Goal: Task Accomplishment & Management: Complete application form

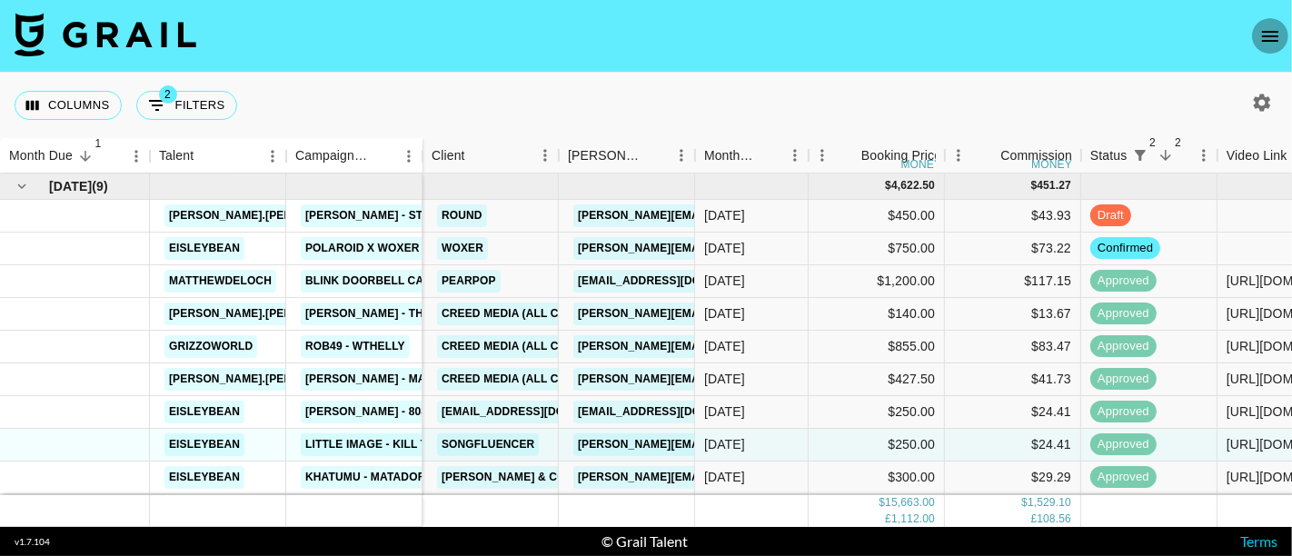
click at [1262, 26] on icon "open drawer" at bounding box center [1270, 36] width 22 height 22
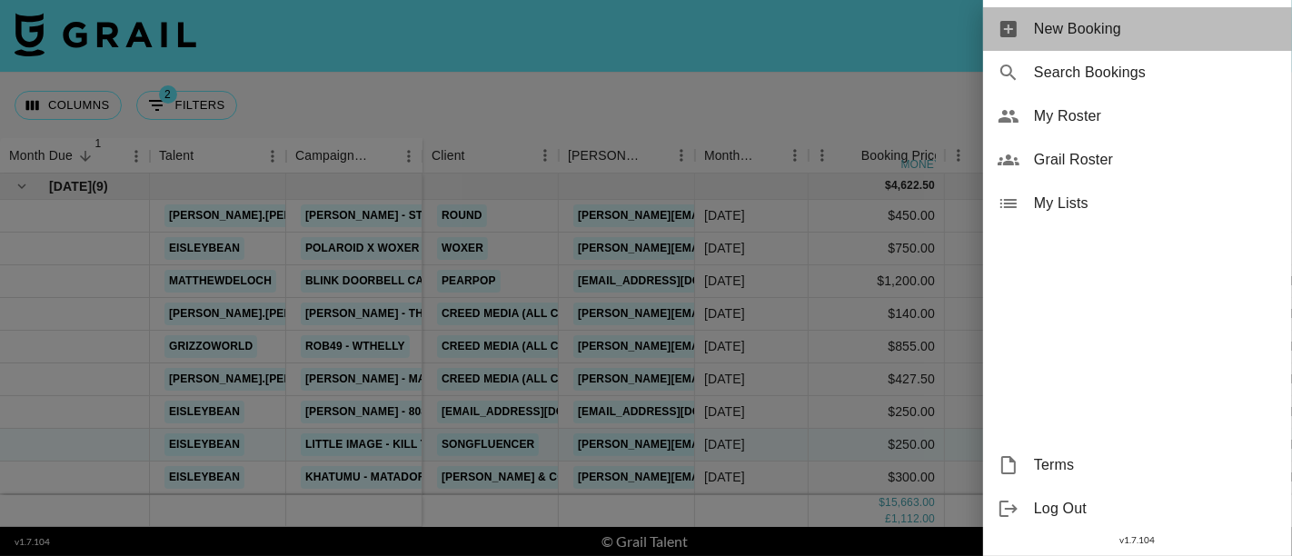
click at [1098, 22] on span "New Booking" at bounding box center [1155, 29] width 243 height 22
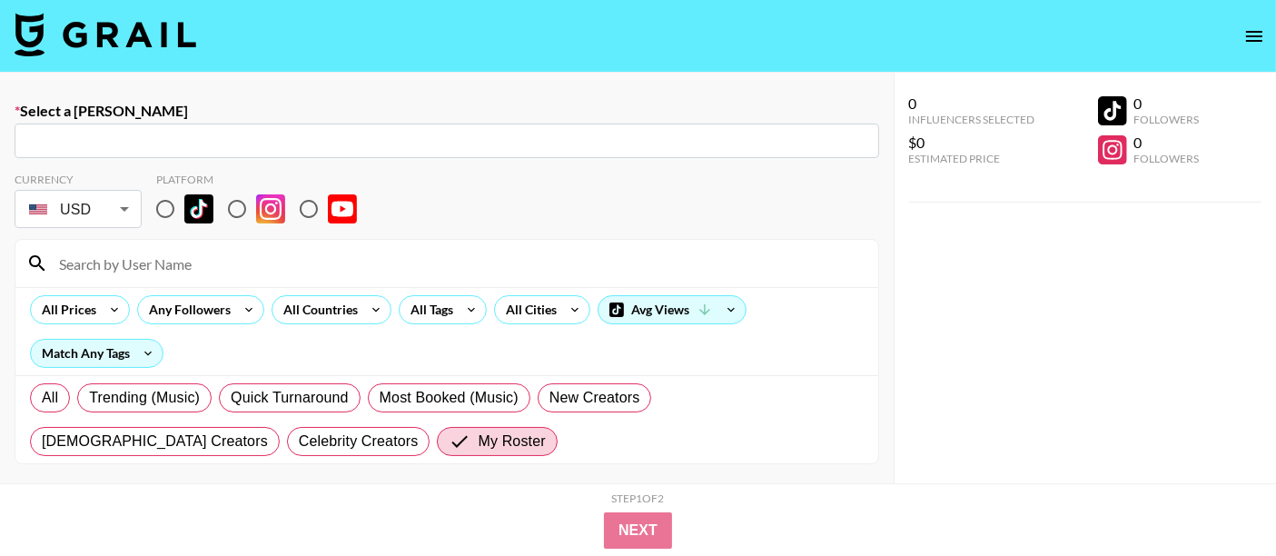
click at [211, 138] on input "text" at bounding box center [446, 141] width 843 height 21
paste input "[PERSON_NAME][EMAIL_ADDRESS][DOMAIN_NAME]"
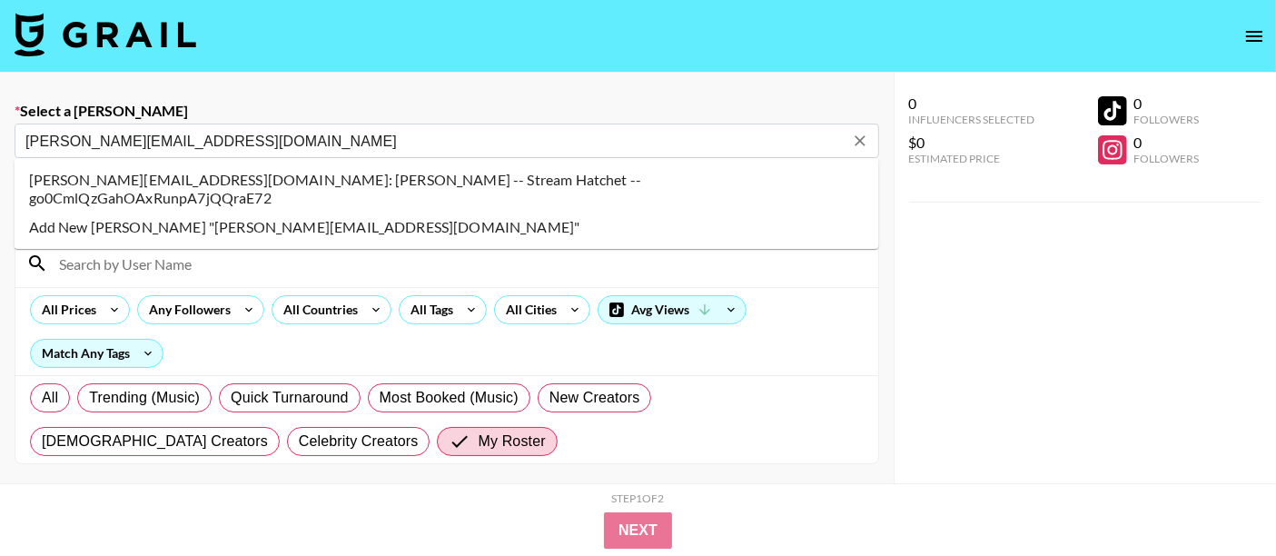
click at [244, 178] on li "[PERSON_NAME][EMAIL_ADDRESS][DOMAIN_NAME]: [PERSON_NAME] -- Stream Hatchet -- g…" at bounding box center [447, 188] width 865 height 47
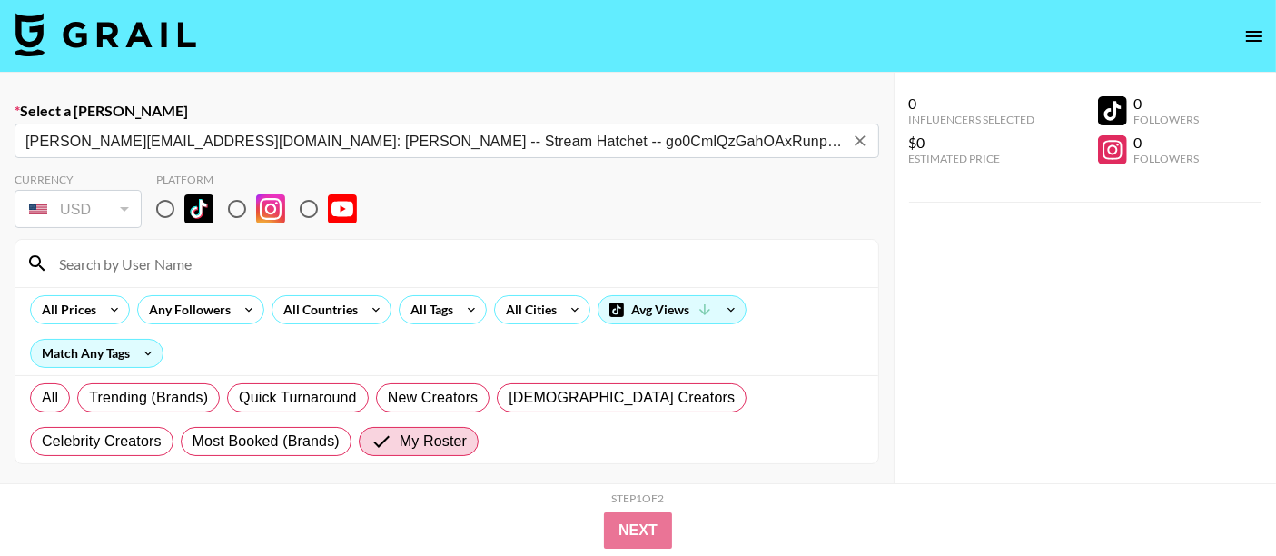
type input "[PERSON_NAME][EMAIL_ADDRESS][DOMAIN_NAME]: [PERSON_NAME] -- Stream Hatchet -- g…"
click at [171, 207] on input "radio" at bounding box center [165, 209] width 38 height 38
radio input "true"
click at [161, 262] on input at bounding box center [457, 263] width 819 height 29
type input "eisleybean"
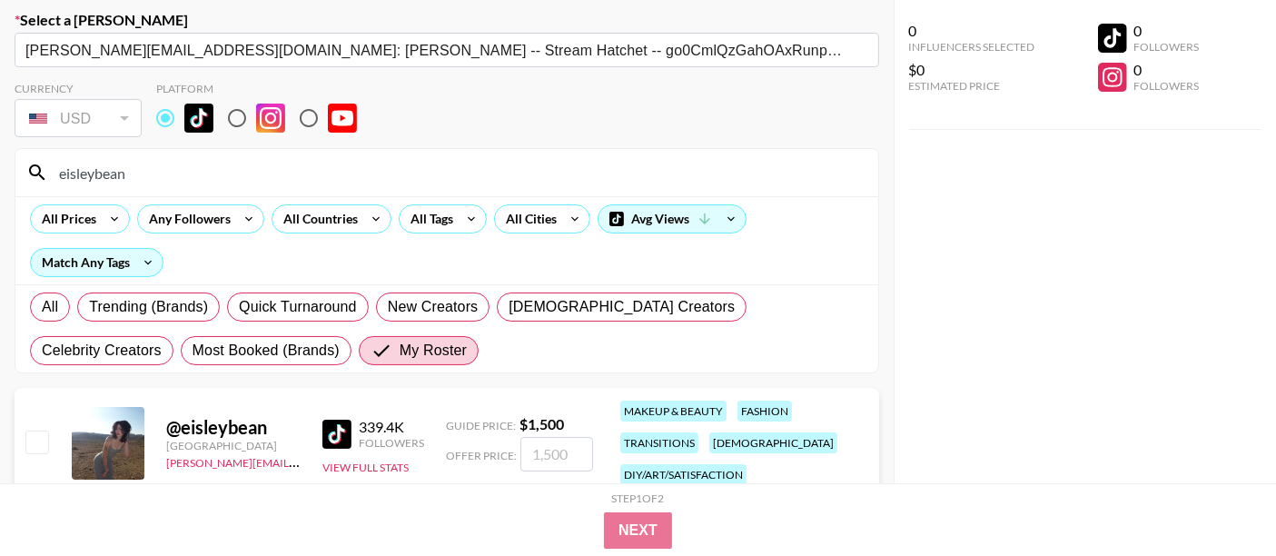
scroll to position [132, 0]
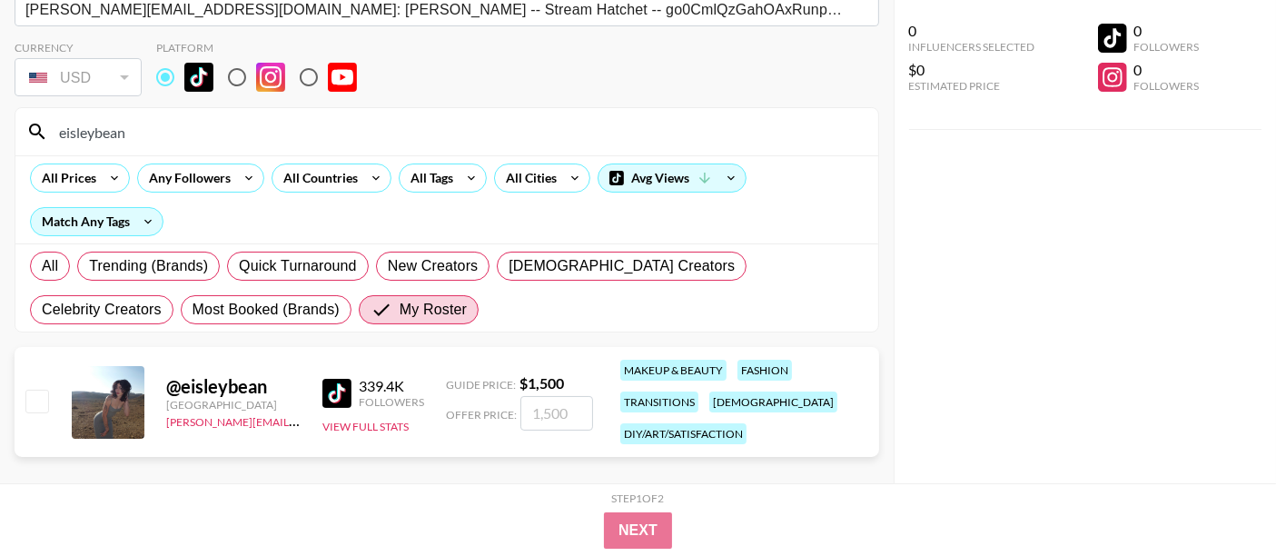
click at [34, 396] on input "checkbox" at bounding box center [36, 401] width 22 height 22
checkbox input "true"
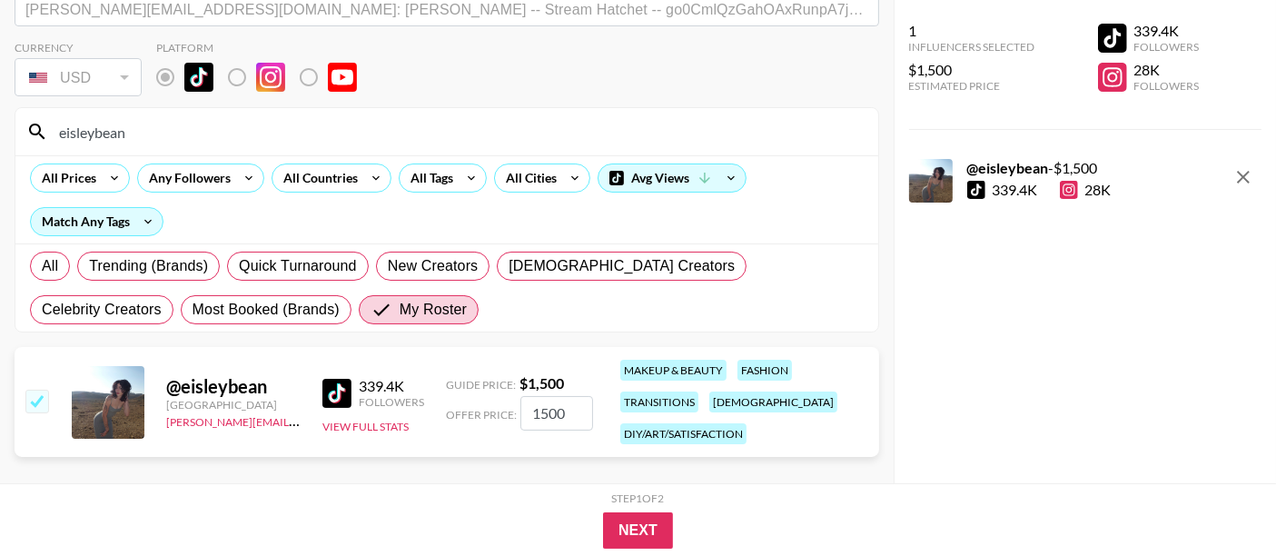
click at [537, 409] on input "1500" at bounding box center [556, 413] width 73 height 35
type input "500"
click at [633, 530] on button "Next" at bounding box center [638, 530] width 70 height 36
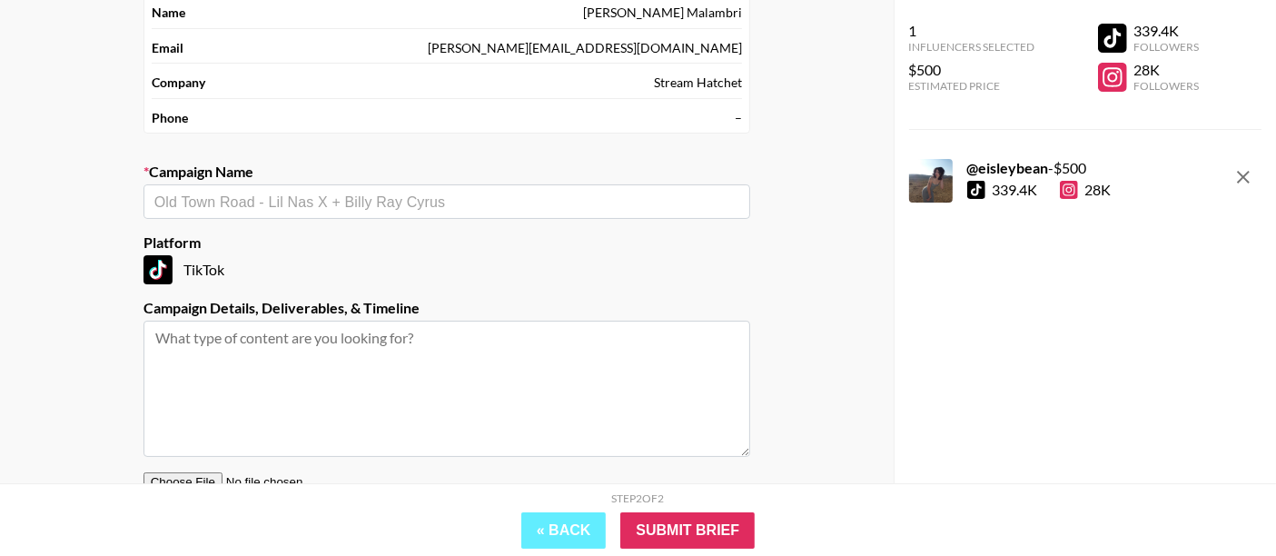
click at [269, 201] on input "text" at bounding box center [446, 202] width 585 height 21
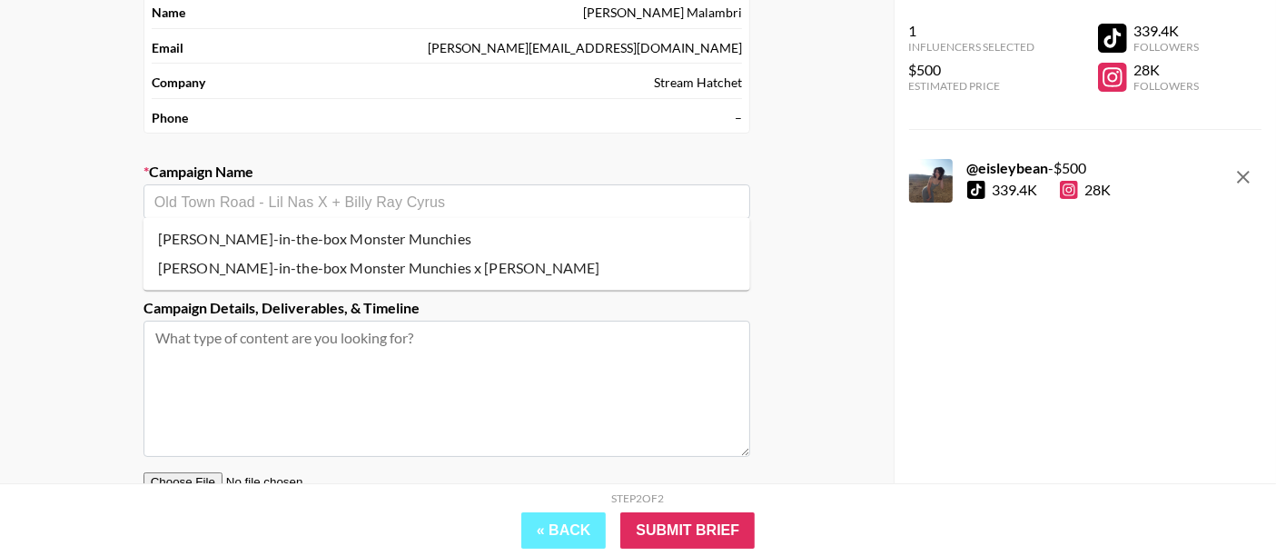
click at [330, 242] on li "[PERSON_NAME]-in-the-box Monster Munchies" at bounding box center [447, 238] width 607 height 29
type input "[PERSON_NAME]-in-the-box Monster Munchies"
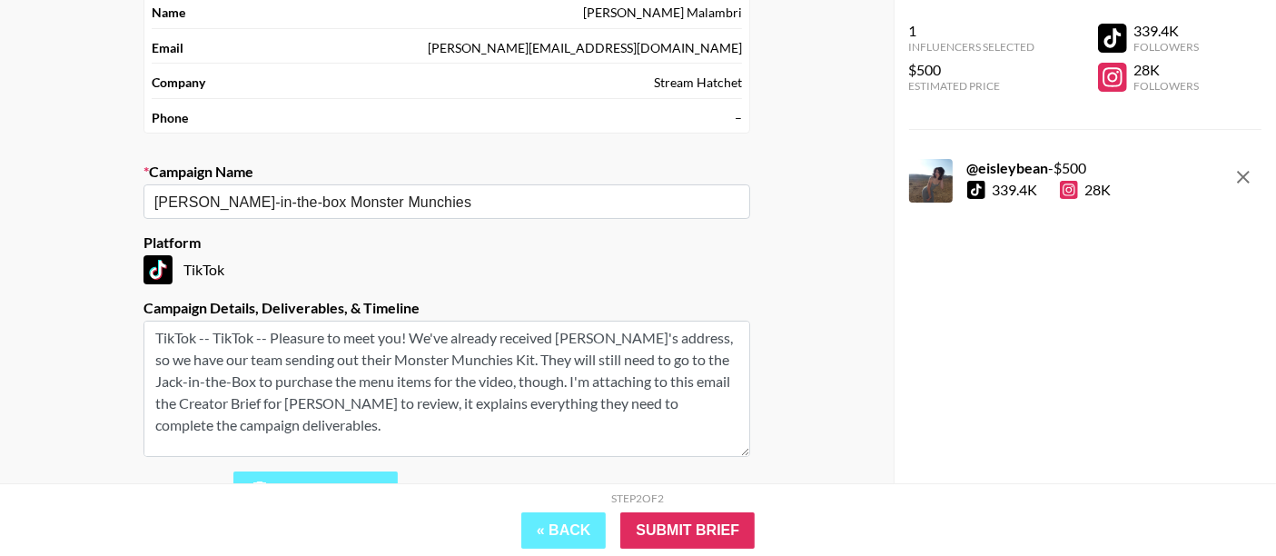
drag, startPoint x: 346, startPoint y: 442, endPoint x: 106, endPoint y: 292, distance: 283.2
click at [106, 292] on div "Your Details Name [PERSON_NAME] Email [PERSON_NAME][EMAIL_ADDRESS][DOMAIN_NAME]…" at bounding box center [447, 288] width 894 height 694
type textarea "Let me know if you have any questions. Other than that, we just need them to cr…"
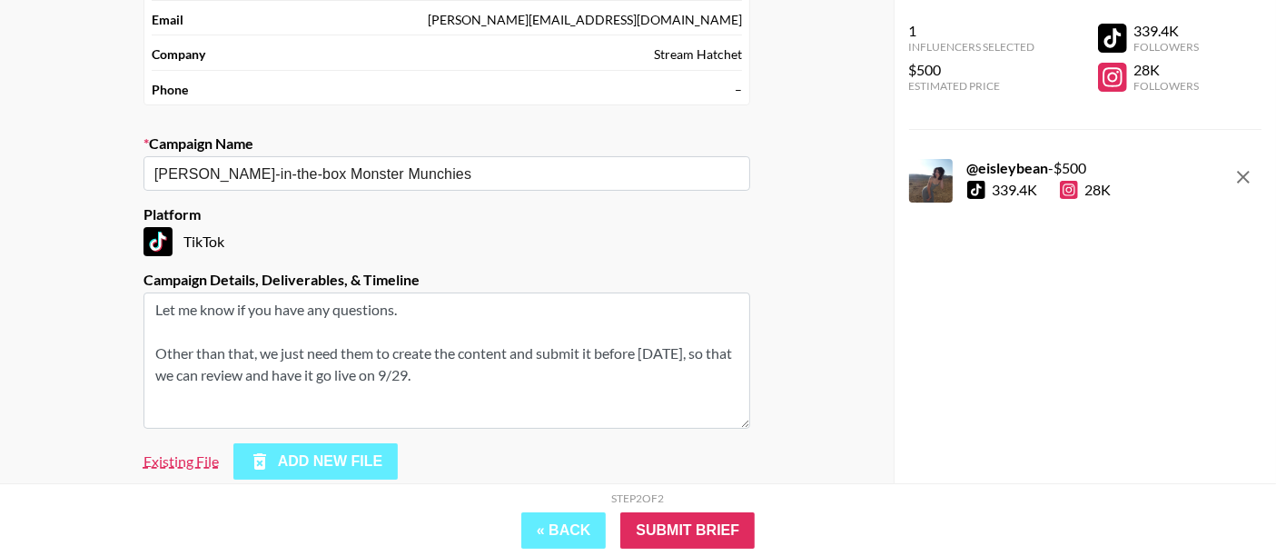
scroll to position [233, 0]
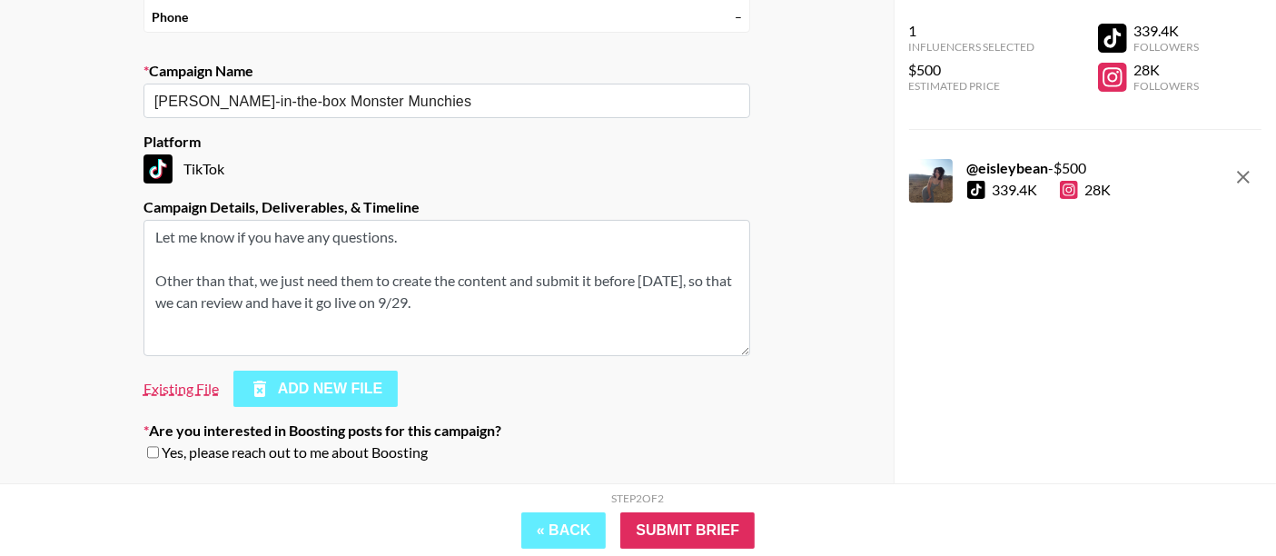
drag, startPoint x: 154, startPoint y: 358, endPoint x: 623, endPoint y: 421, distance: 472.9
click at [624, 427] on section "Your Details Name [PERSON_NAME] Email [PERSON_NAME][EMAIL_ADDRESS][DOMAIN_NAME]…" at bounding box center [447, 173] width 636 height 636
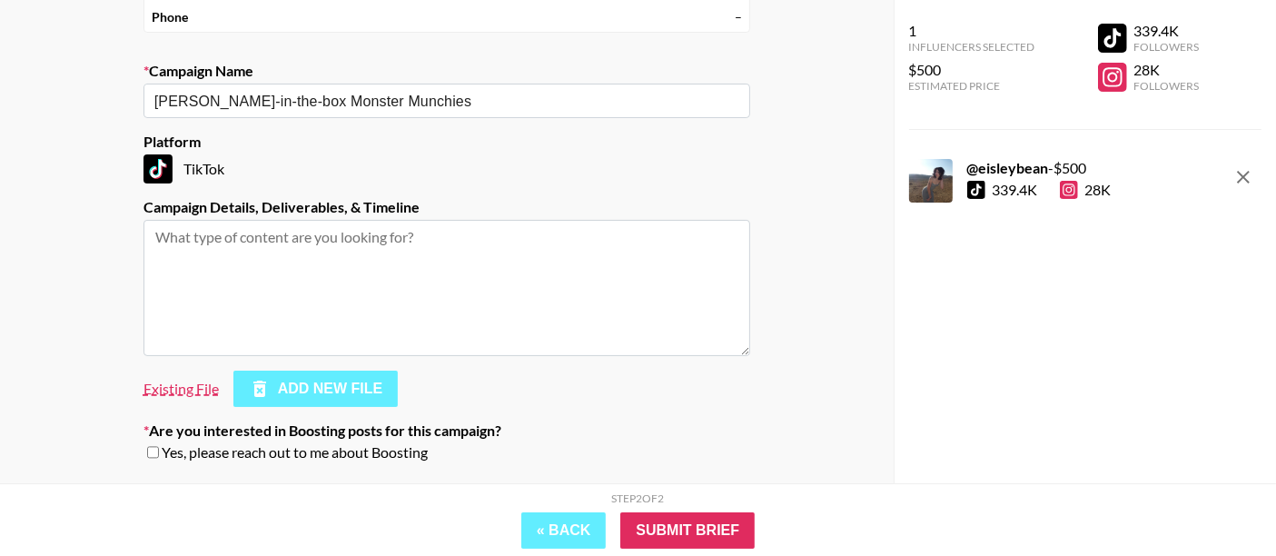
paste textarea "[PERSON_NAME][EMAIL_ADDRESS][DOMAIN_NAME]"
type textarea "[PERSON_NAME][EMAIL_ADDRESS][DOMAIN_NAME]"
drag, startPoint x: 329, startPoint y: 242, endPoint x: 106, endPoint y: 223, distance: 223.4
click at [106, 223] on div "Your Details Name [PERSON_NAME] Email [PERSON_NAME][EMAIL_ADDRESS][DOMAIN_NAME]…" at bounding box center [447, 187] width 894 height 694
paste textarea "Rate: $500.00 Deliverable: 1x TikTok Video Date for Draft Review: [DATE] Live D…"
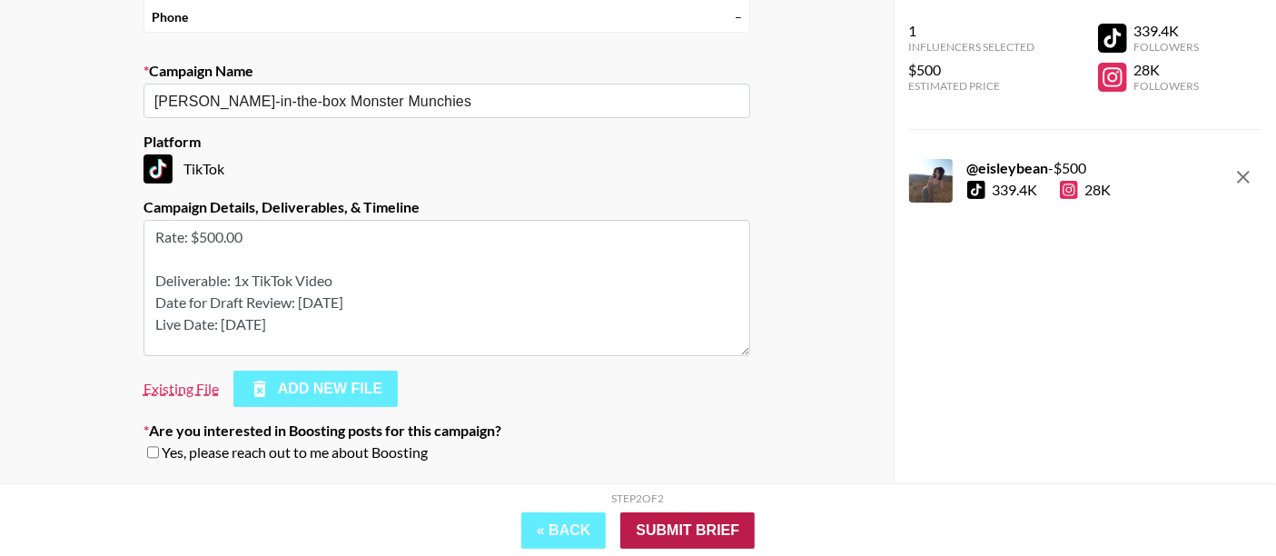
type textarea "Rate: $500.00 Deliverable: 1x TikTok Video Date for Draft Review: [DATE] Live D…"
click at [659, 528] on input "Submit Brief" at bounding box center [687, 530] width 134 height 36
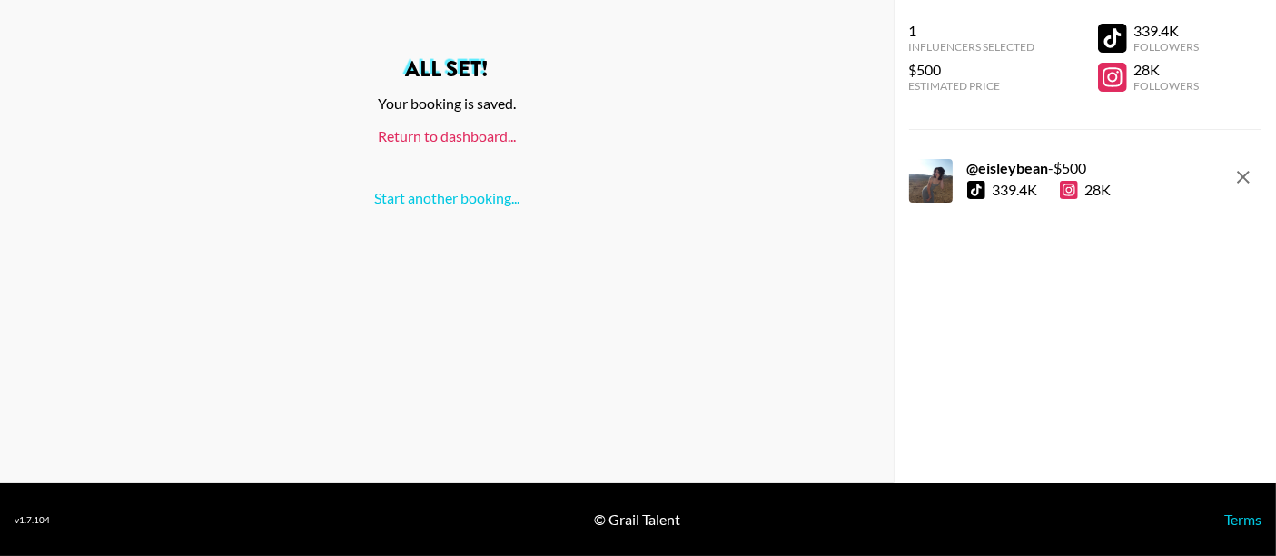
click at [451, 139] on link "Return to dashboard..." at bounding box center [447, 135] width 138 height 17
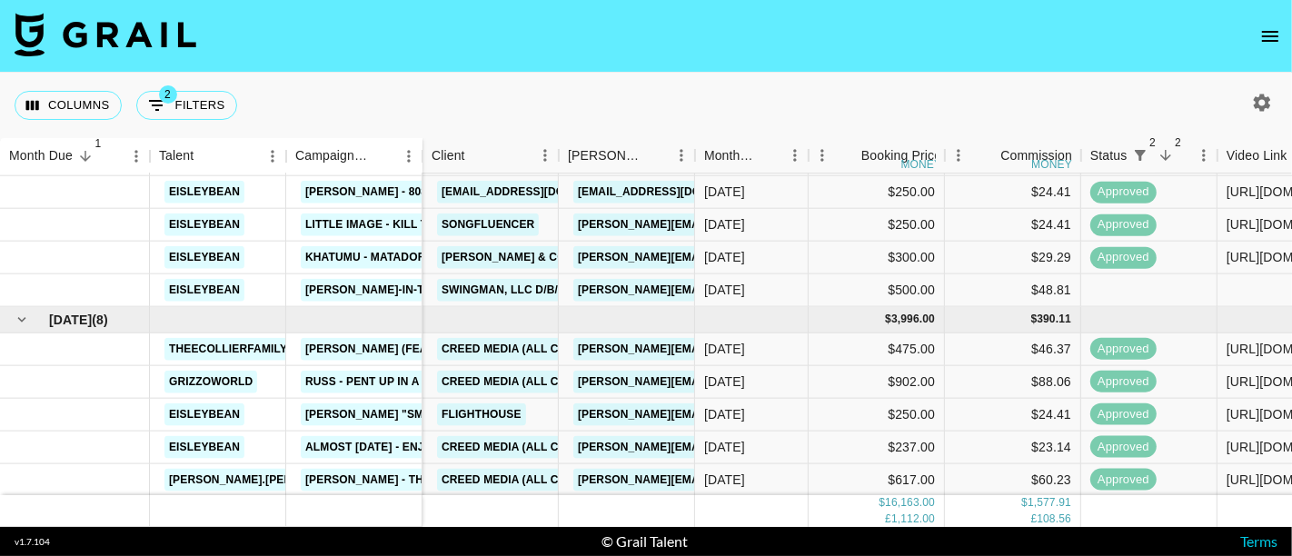
scroll to position [202, 0]
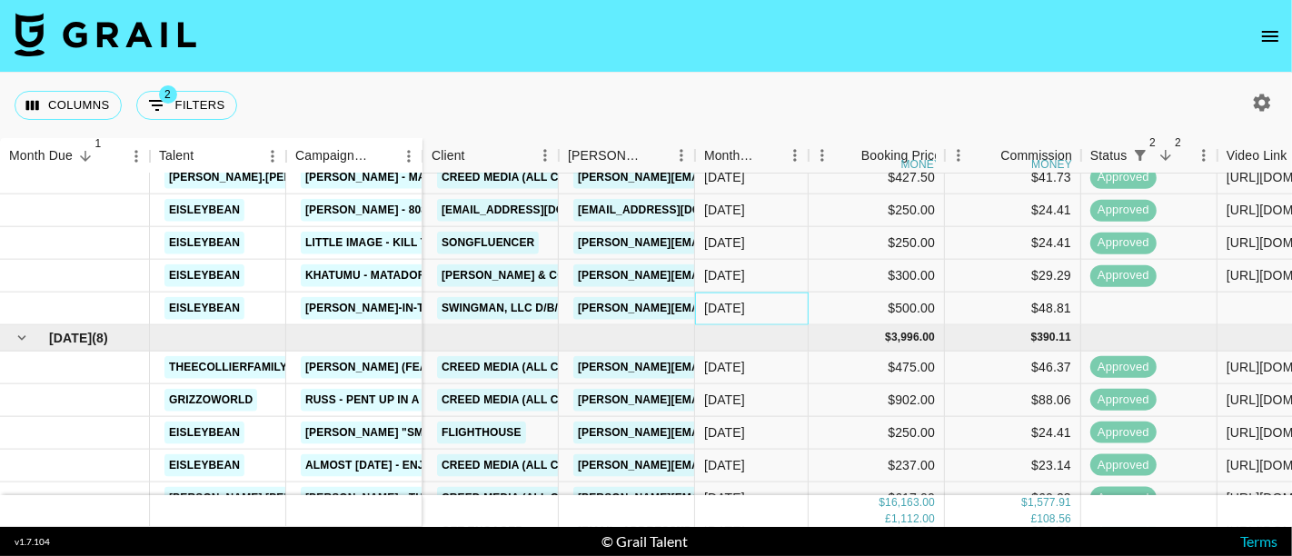
click at [737, 307] on div "[DATE]" at bounding box center [724, 308] width 41 height 18
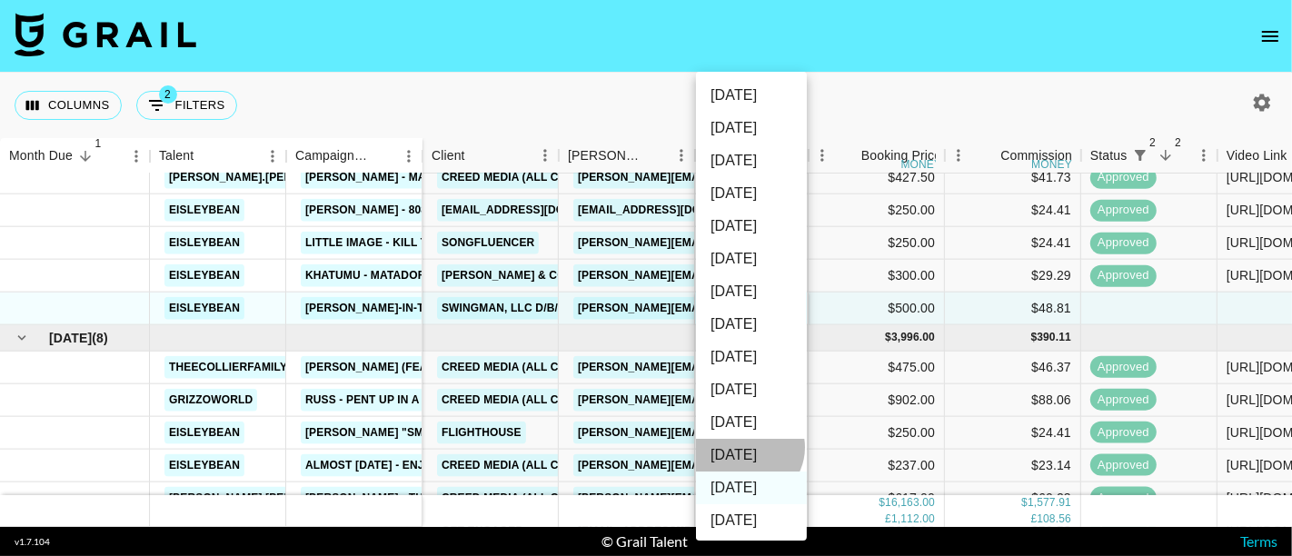
click at [747, 447] on li "Oct '25" at bounding box center [751, 455] width 111 height 33
type input "Oct '25"
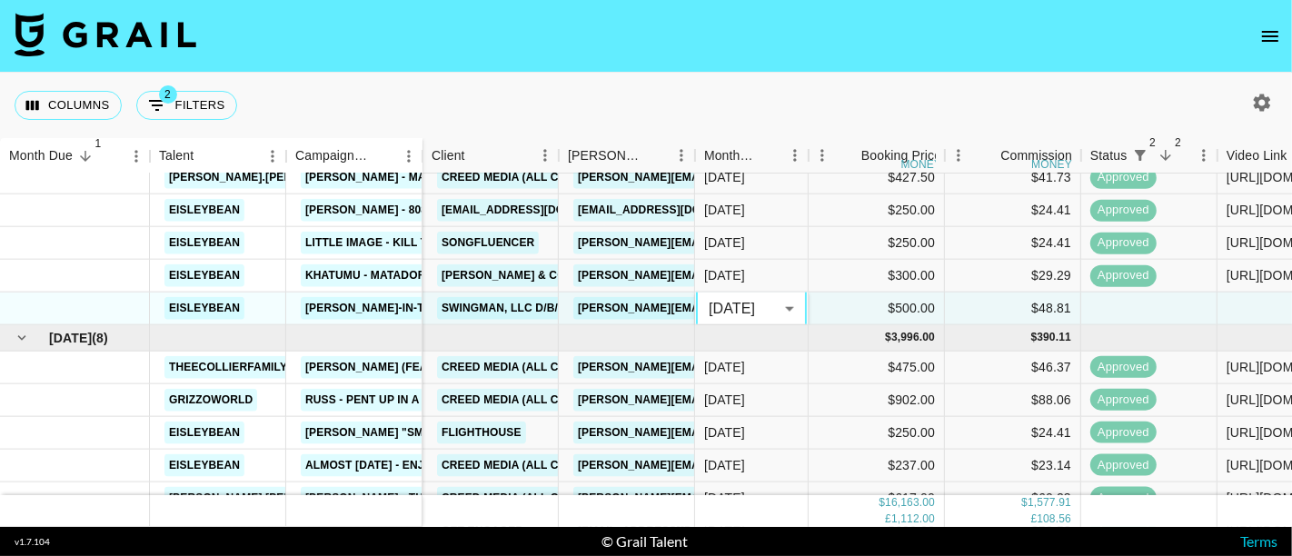
click at [881, 93] on div "Columns 2 Filters + Booking" at bounding box center [646, 105] width 1292 height 65
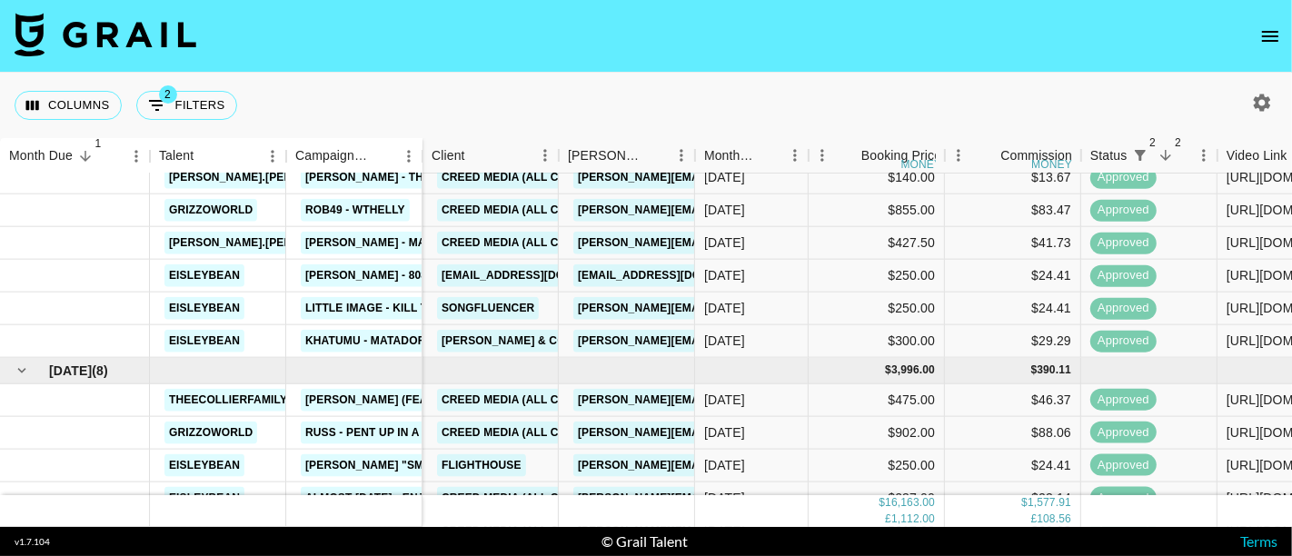
scroll to position [267, 0]
